Goal: Information Seeking & Learning: Learn about a topic

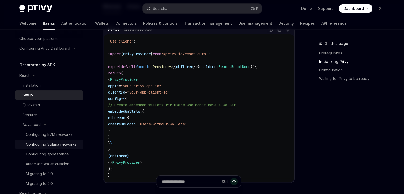
scroll to position [49, 0]
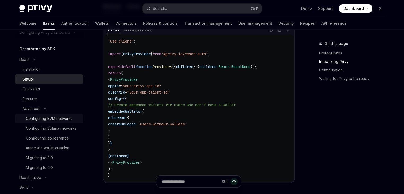
click at [61, 117] on div "Configuring EVM networks" at bounding box center [49, 118] width 47 height 6
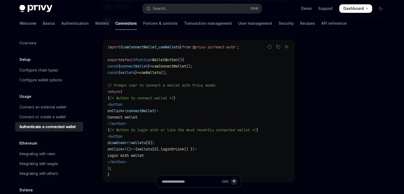
scroll to position [292, 0]
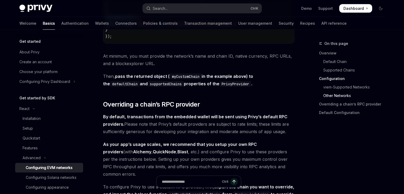
scroll to position [1068, 0]
